Goal: Task Accomplishment & Management: Complete application form

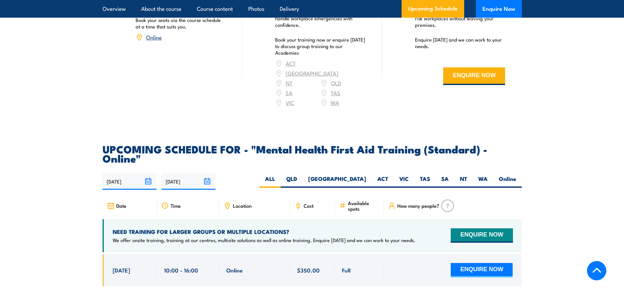
scroll to position [1214, 0]
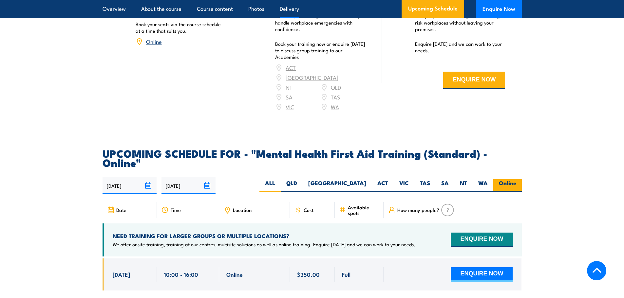
click at [507, 179] on label "Online" at bounding box center [507, 185] width 28 height 13
click at [516, 179] on input "Online" at bounding box center [518, 181] width 4 height 4
radio input "true"
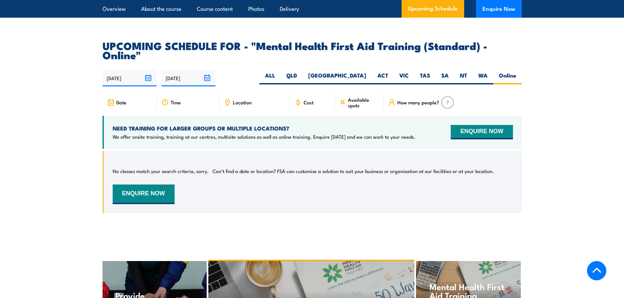
scroll to position [1312, 0]
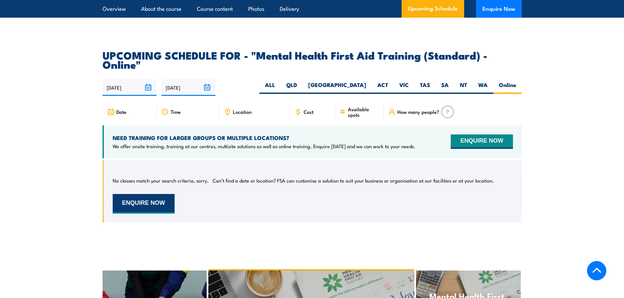
click at [141, 194] on button "ENQUIRE NOW" at bounding box center [144, 204] width 62 height 20
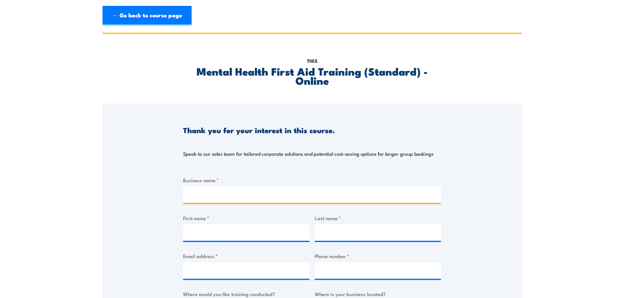
click at [215, 199] on input "Business name *" at bounding box center [312, 195] width 258 height 16
type input "[GEOGRAPHIC_DATA]"
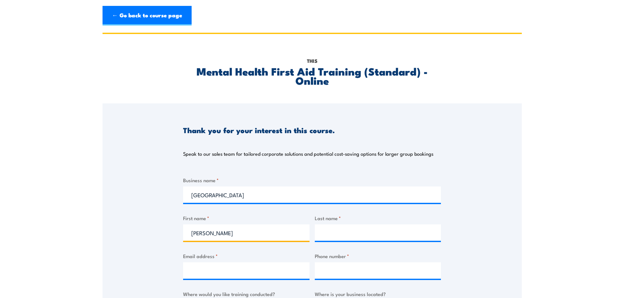
type input "Joni"
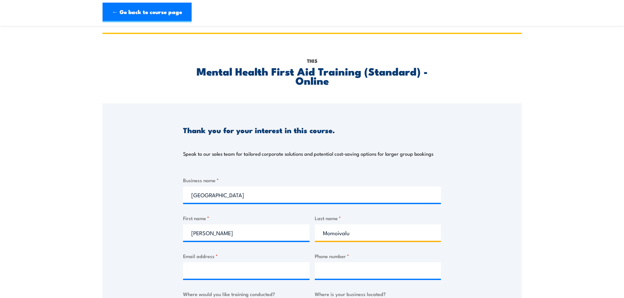
scroll to position [164, 0]
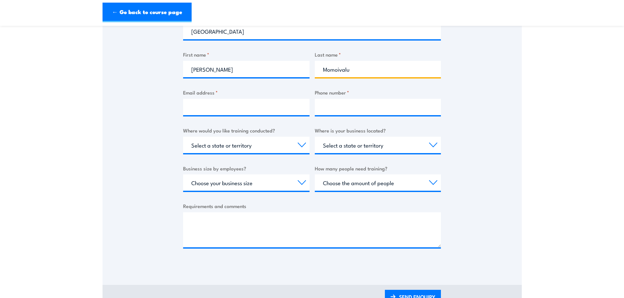
type input "Momoivalu"
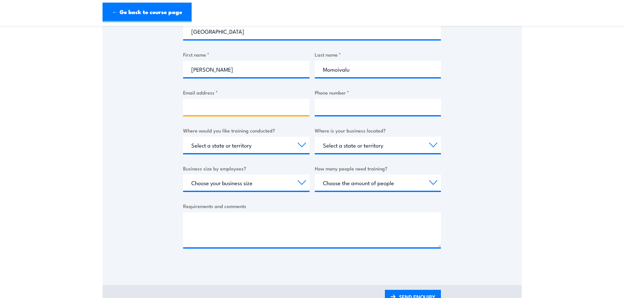
click at [205, 108] on input "Email address *" at bounding box center [246, 107] width 126 height 16
type input "jmomoivalu@tfehotels.com"
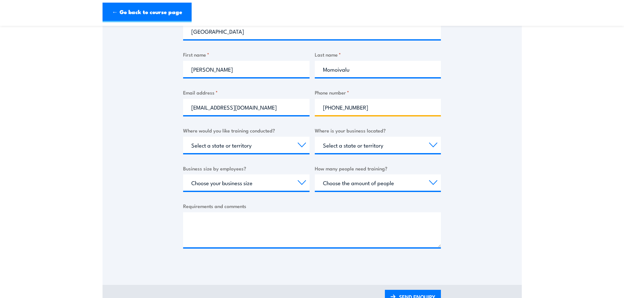
type input "+61410092984"
click at [51, 135] on section "This Mental Health First Aid Training (Standard) - Online Thank you for your in…" at bounding box center [312, 91] width 624 height 444
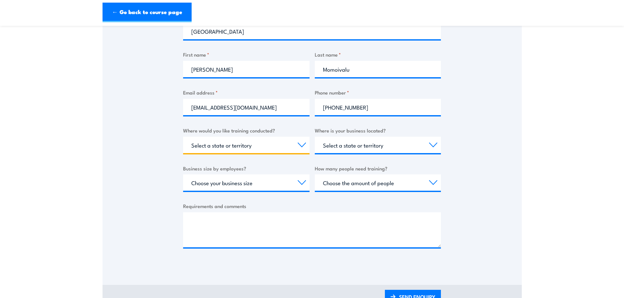
click at [276, 145] on select "Select a state or territory Nationally - multiple locations QLD NSW VIC SA ACT …" at bounding box center [246, 145] width 126 height 16
select select "QLD"
click at [183, 137] on select "Select a state or territory Nationally - multiple locations QLD NSW VIC SA ACT …" at bounding box center [246, 145] width 126 height 16
click at [134, 159] on div "Thank you for your interest in this course. Speak to our sales team for tailore…" at bounding box center [312, 103] width 419 height 327
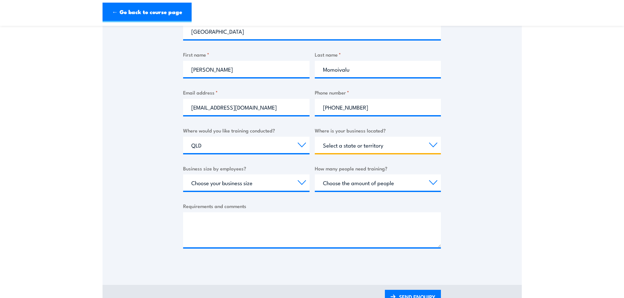
click at [396, 143] on select "Select a state or territory QLD NSW VIC SA ACT WA TAS NT" at bounding box center [378, 145] width 126 height 16
select select "QLD"
click at [315, 137] on select "Select a state or territory QLD NSW VIC SA ACT WA TAS NT" at bounding box center [378, 145] width 126 height 16
click at [488, 165] on div "Thank you for your interest in this course. Speak to our sales team for tailore…" at bounding box center [312, 103] width 419 height 327
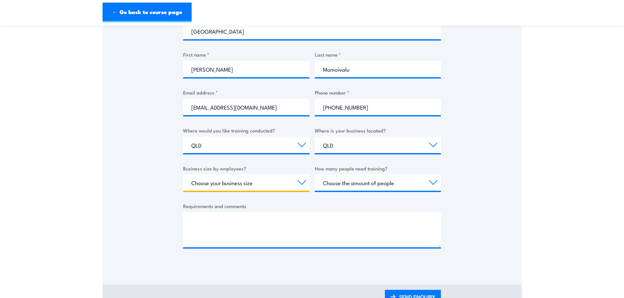
click at [264, 182] on select "Choose your business size 1 to 19 20 to 199 200+" at bounding box center [246, 183] width 126 height 16
select select "1 to 19"
click at [183, 175] on select "Choose your business size 1 to 19 20 to 199 200+" at bounding box center [246, 183] width 126 height 16
click at [351, 204] on label "Requirements and comments" at bounding box center [312, 206] width 258 height 8
click at [351, 213] on textarea "Requirements and comments" at bounding box center [312, 230] width 258 height 35
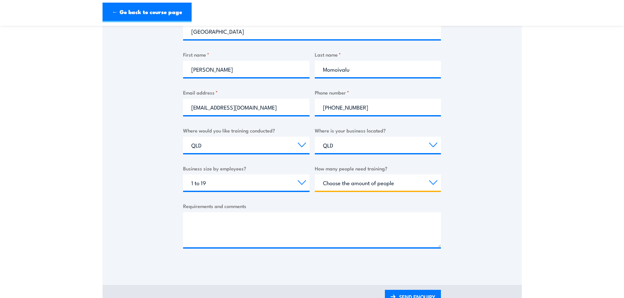
click at [362, 186] on select "Choose the amount of people 1 to 4 5 to 19 20+" at bounding box center [378, 183] width 126 height 16
select select "1 to 4"
click at [315, 175] on select "Choose the amount of people 1 to 4 5 to 19 20+" at bounding box center [378, 183] width 126 height 16
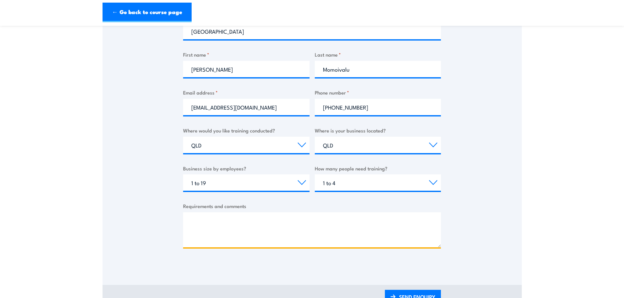
click at [232, 225] on textarea "Requirements and comments" at bounding box center [312, 230] width 258 height 35
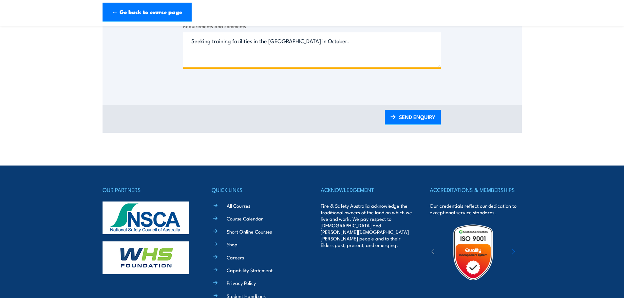
scroll to position [433, 0]
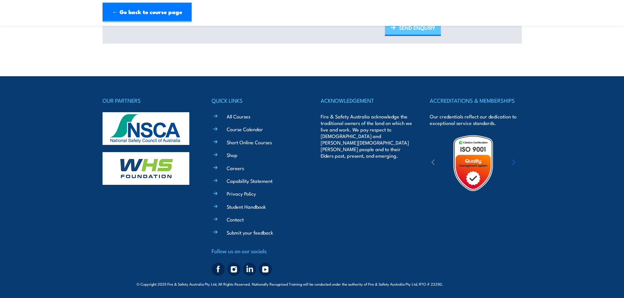
type textarea "Seeking training facilities in the Gold Coast in October."
click at [422, 32] on link "SEND ENQUIRY" at bounding box center [413, 28] width 56 height 15
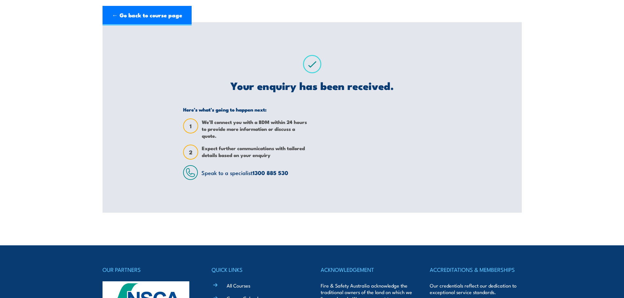
scroll to position [0, 0]
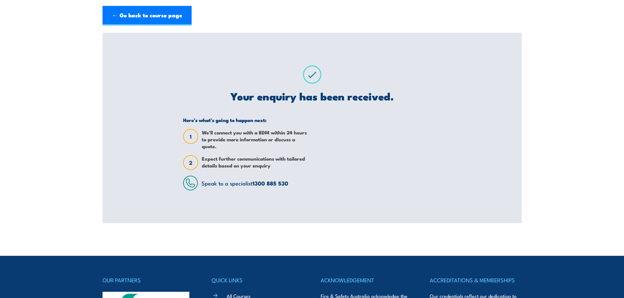
click at [69, 137] on section "This Mental Health First Aid Training (Standard) - Online Thank you for your in…" at bounding box center [312, 128] width 624 height 191
